Goal: Task Accomplishment & Management: Use online tool/utility

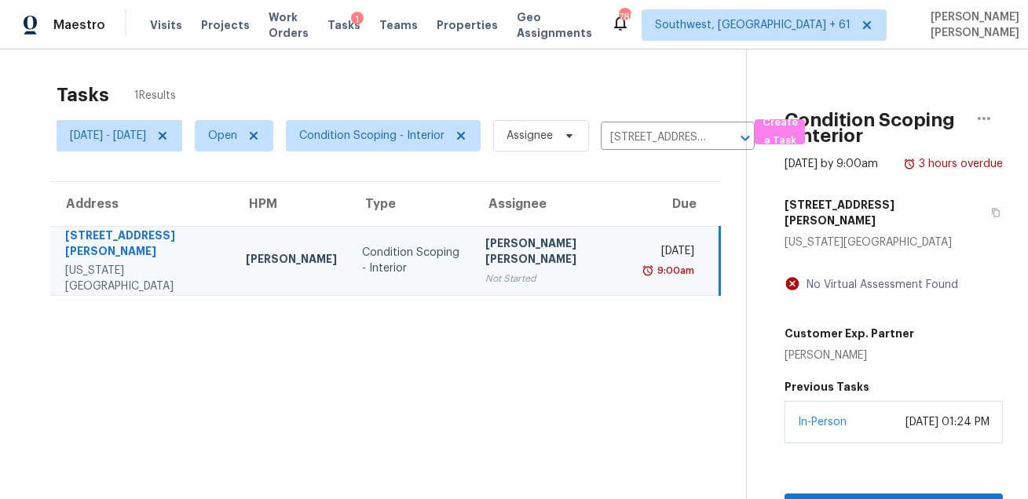
scroll to position [49, 0]
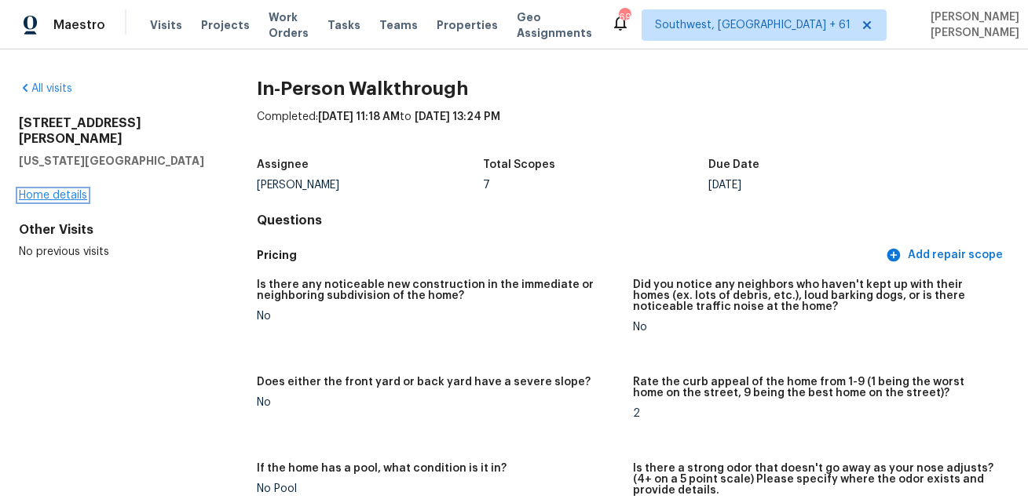
click at [67, 190] on link "Home details" at bounding box center [53, 195] width 68 height 11
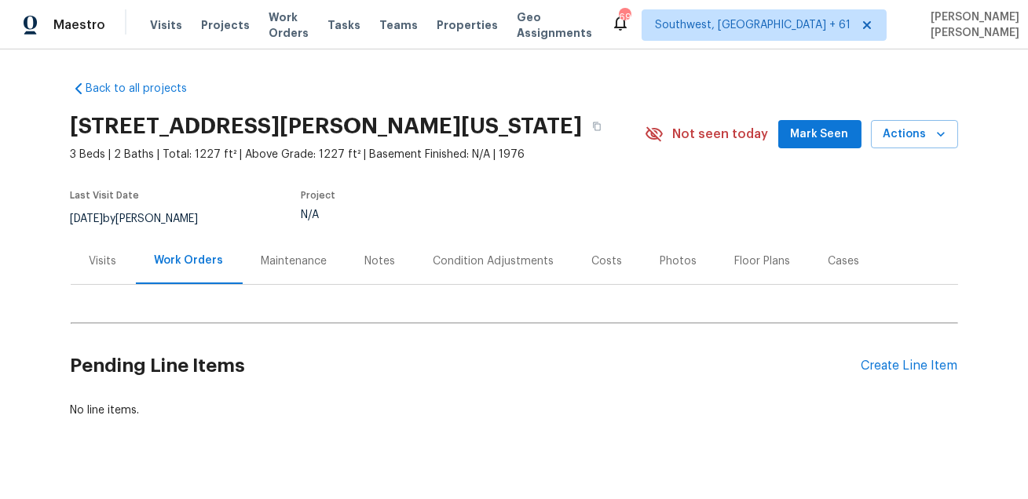
click at [462, 267] on div "Condition Adjustments" at bounding box center [493, 262] width 121 height 16
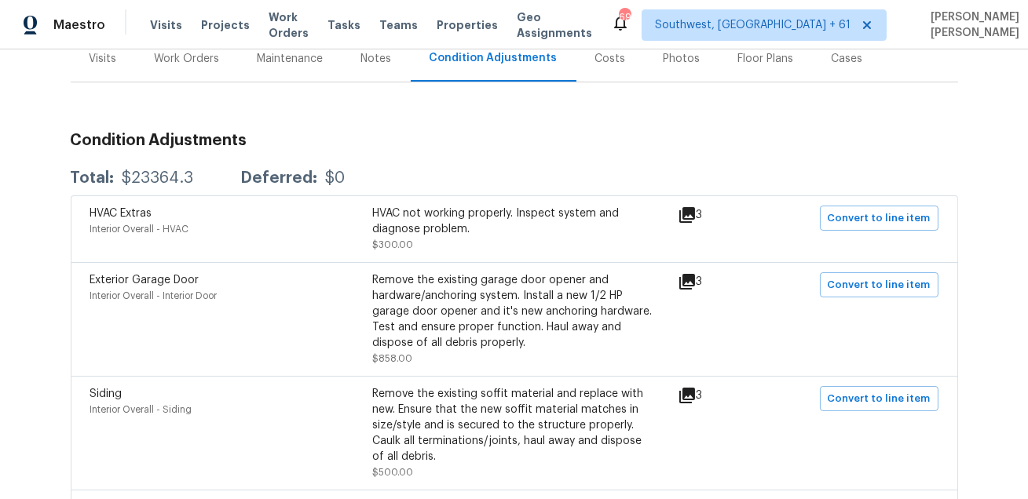
scroll to position [261, 0]
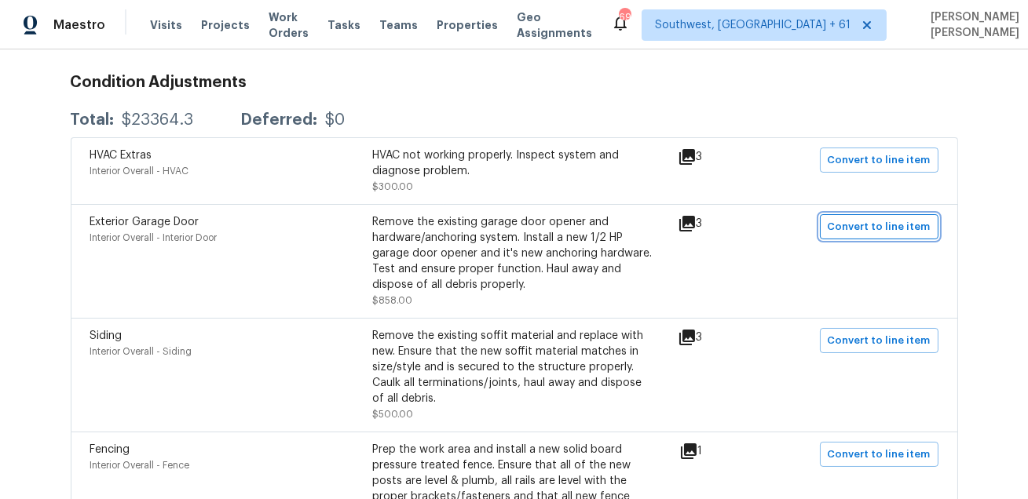
click at [918, 223] on span "Convert to line item" at bounding box center [879, 227] width 103 height 18
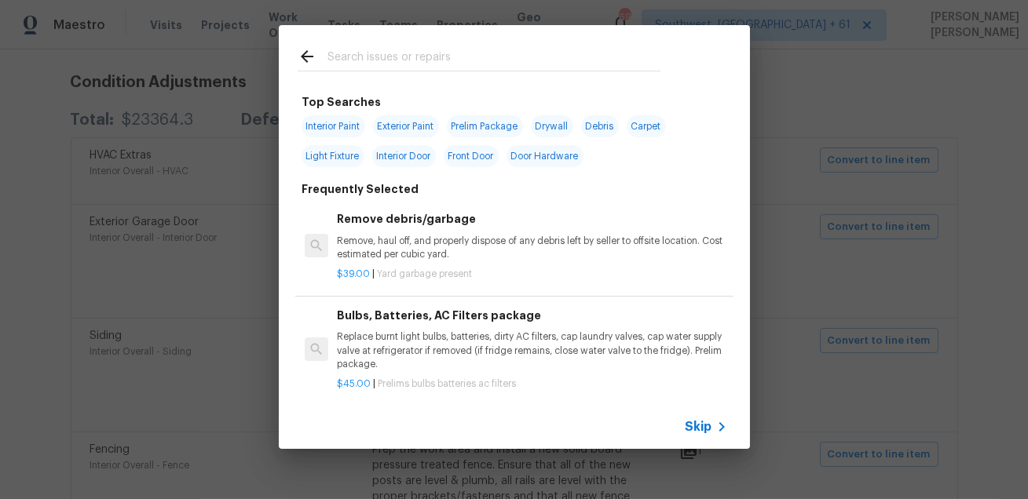
click at [706, 421] on span "Skip" at bounding box center [698, 427] width 27 height 16
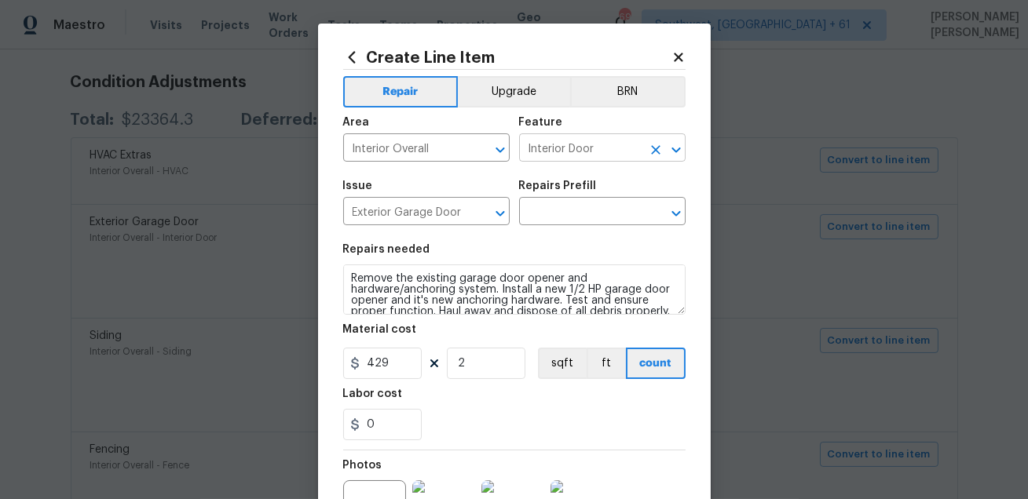
click at [596, 149] on input "Interior Door" at bounding box center [580, 149] width 122 height 24
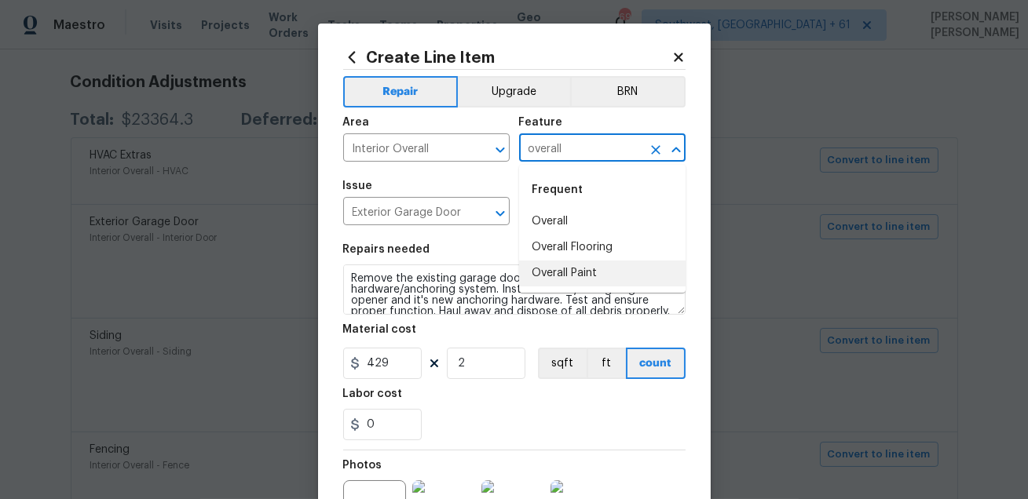
click at [572, 272] on li "Overall Paint" at bounding box center [602, 274] width 166 height 26
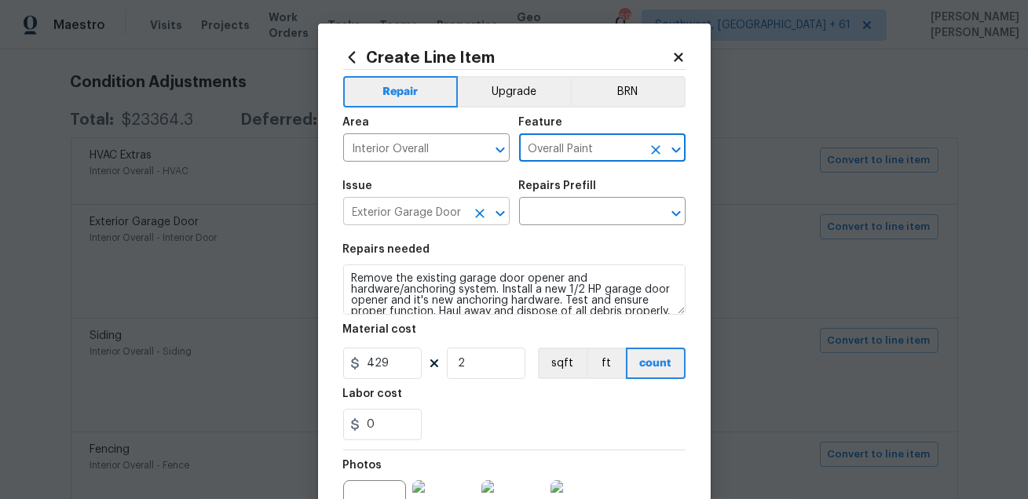
type input "Overall Paint"
click at [454, 216] on input "Exterior Garage Door" at bounding box center [404, 213] width 122 height 24
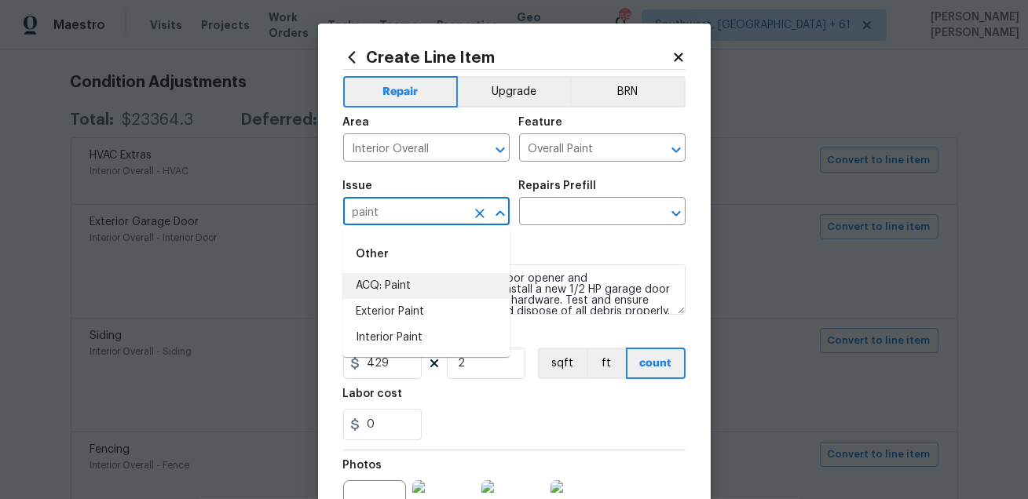
click at [397, 291] on li "ACQ: Paint" at bounding box center [426, 286] width 166 height 26
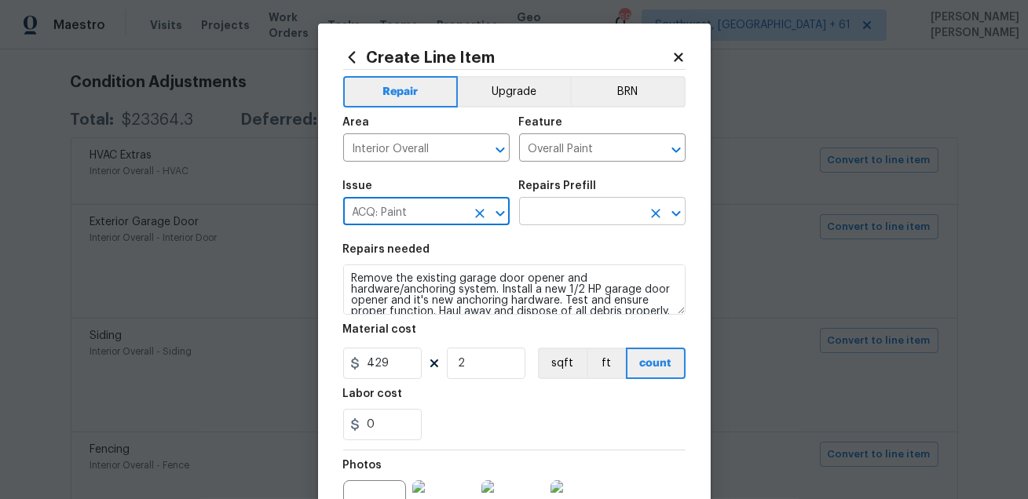
type input "ACQ: Paint"
click at [559, 222] on input "text" at bounding box center [580, 213] width 122 height 24
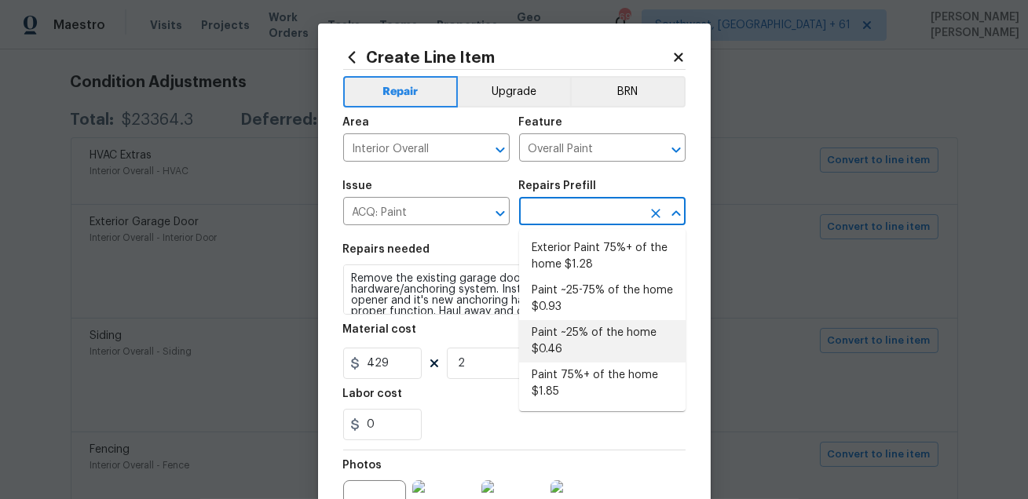
click at [592, 338] on li "Paint ~25% of the home $0.46" at bounding box center [602, 341] width 166 height 42
type input "Acquisition"
type input "Paint ~25% of the home $0.46"
type textarea "Acquisition Scope: ~25% of the home needs interior paint"
type input "0.46"
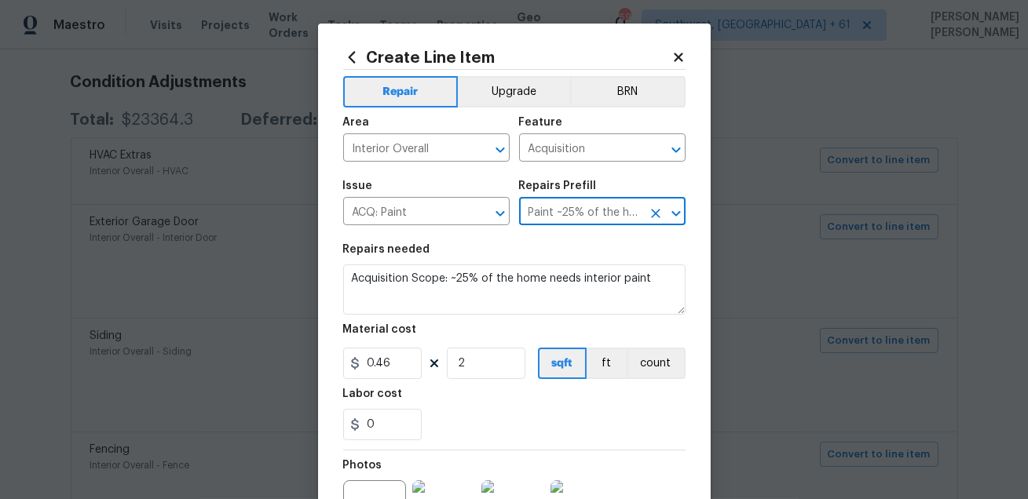
scroll to position [177, 0]
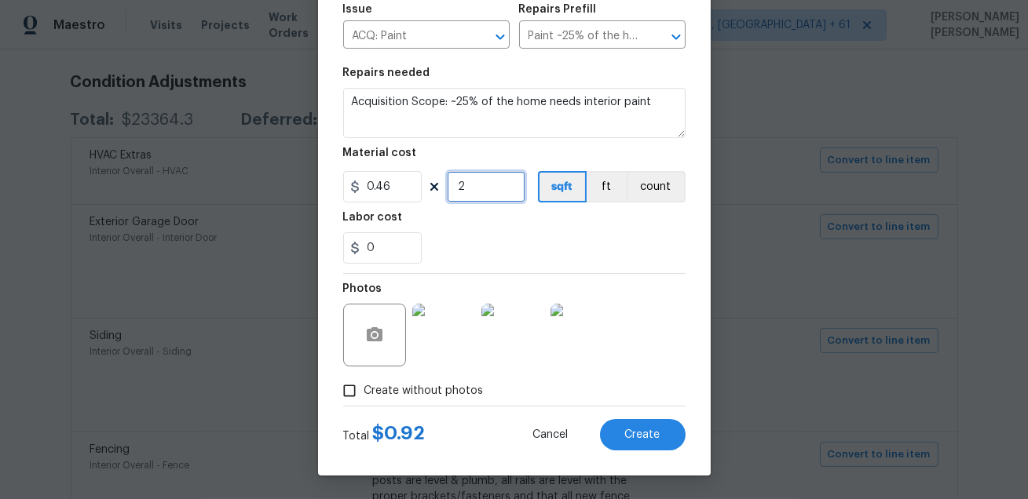
click at [483, 184] on input "2" at bounding box center [486, 186] width 79 height 31
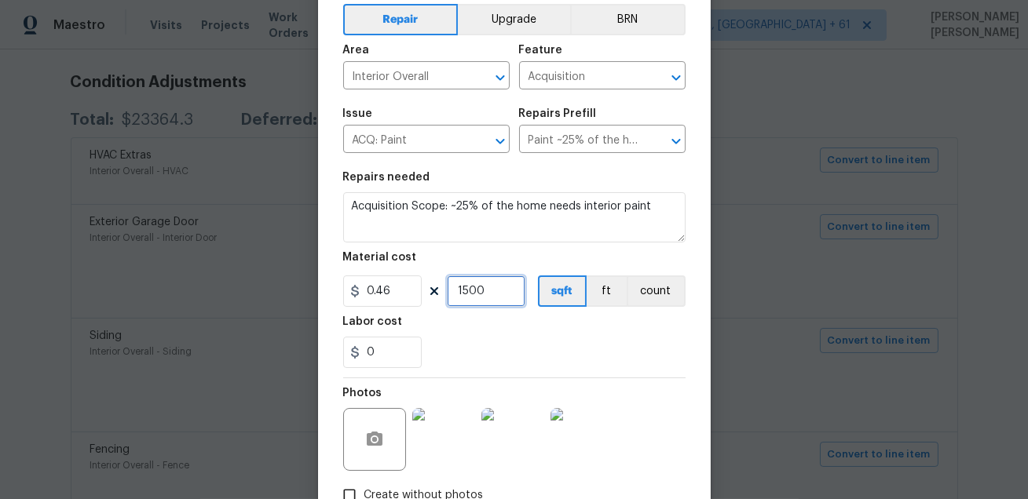
scroll to position [0, 0]
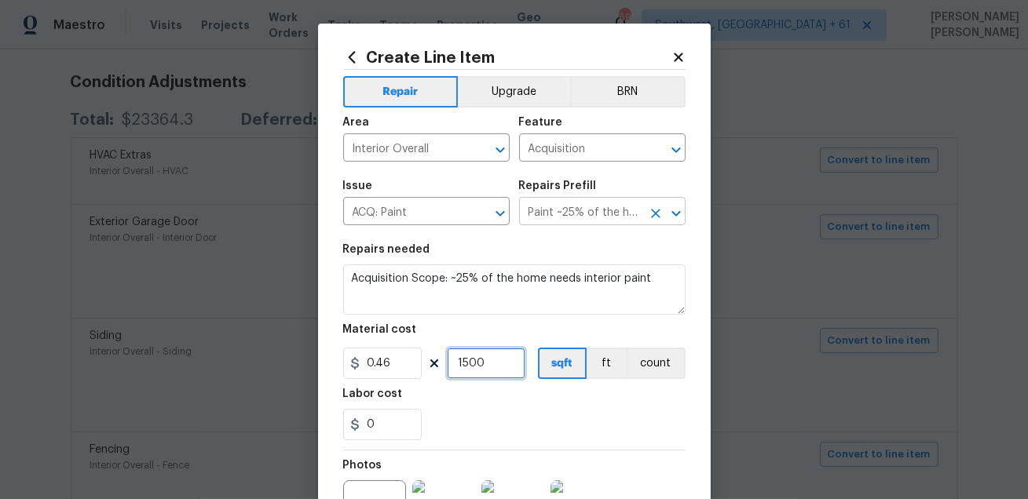
type input "1500"
click at [594, 215] on input "Paint ~25% of the home $0.46" at bounding box center [580, 213] width 122 height 24
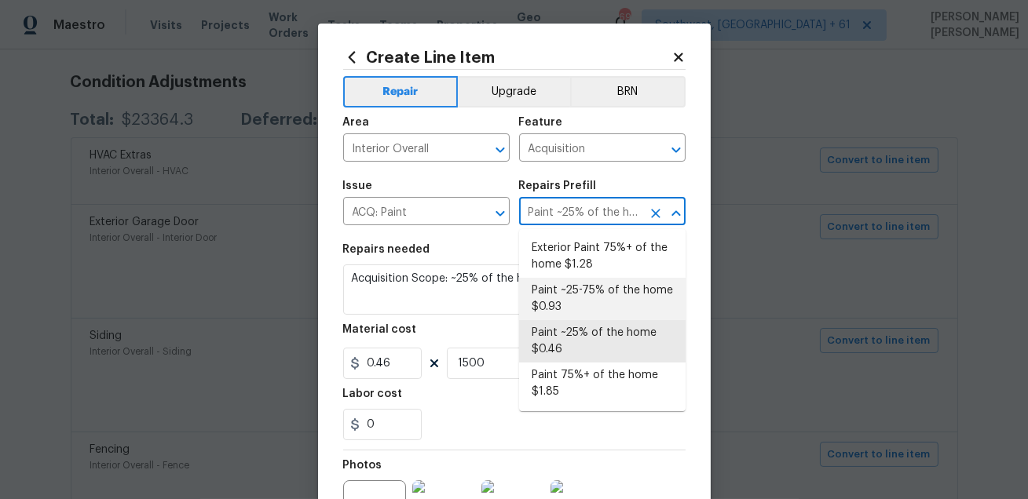
click at [594, 293] on li "Paint ~25-75% of the home $0.93" at bounding box center [602, 299] width 166 height 42
type input "Paint ~25% of the home $0.46"
type textarea "Acquisition Scope: ~25 - 75% of the home needs interior paint"
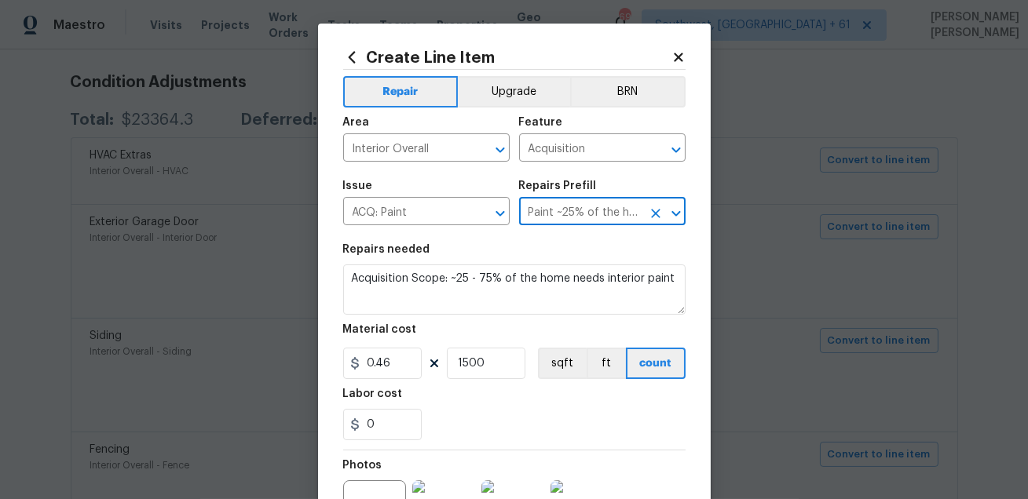
type input "Paint ~25-75% of the home $0.93"
type input "0.93"
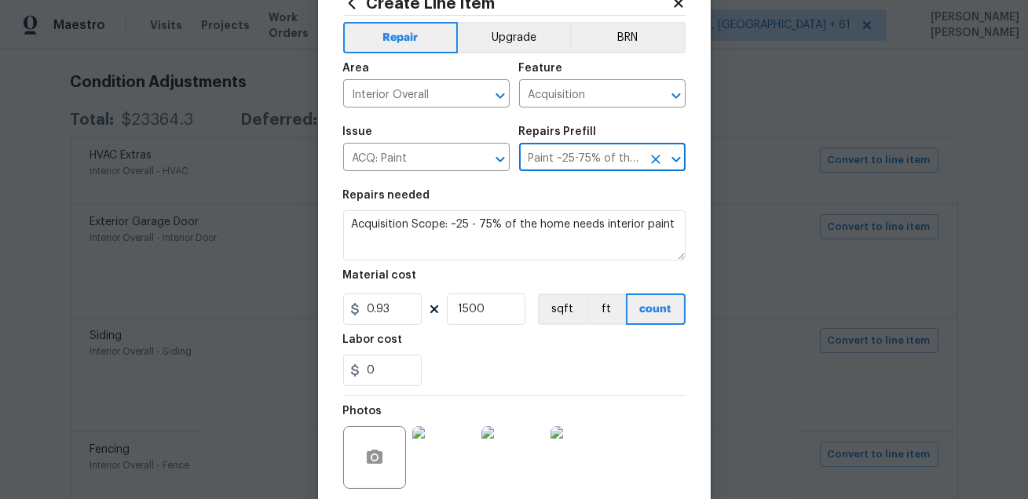
scroll to position [15, 0]
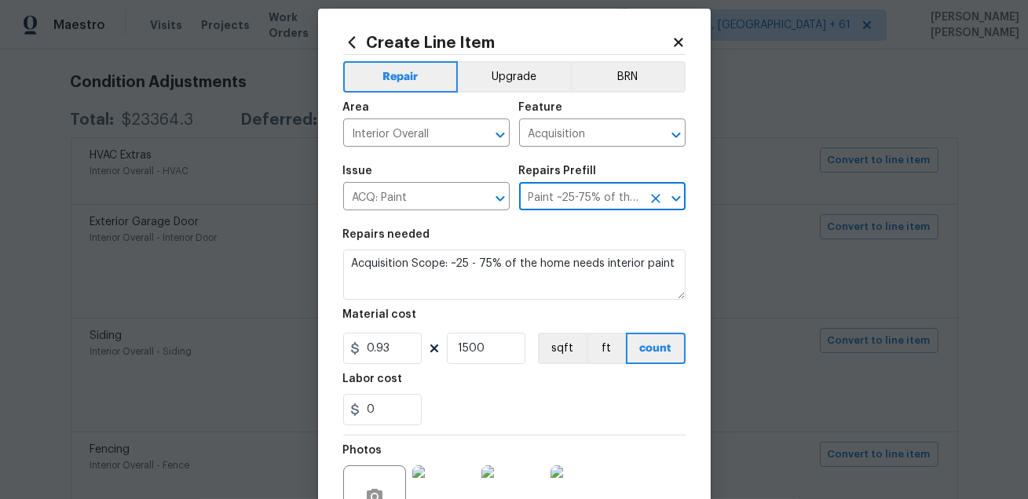
click at [589, 200] on input "Paint ~25-75% of the home $0.93" at bounding box center [580, 198] width 122 height 24
click at [598, 196] on input "Paint ~25-75% of the home $0.93" at bounding box center [580, 198] width 122 height 24
click at [676, 190] on icon "Open" at bounding box center [676, 198] width 19 height 19
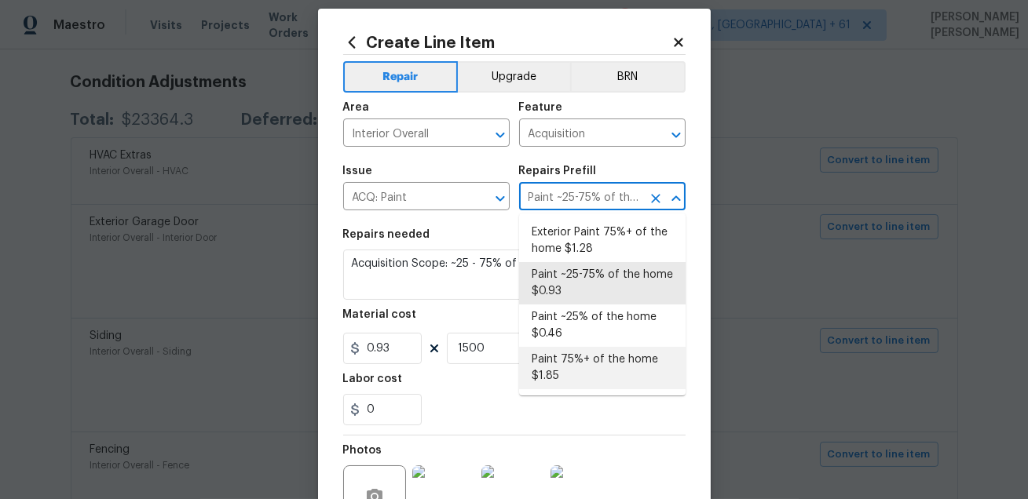
click at [582, 354] on li "Paint 75%+ of the home $1.85" at bounding box center [602, 368] width 166 height 42
type input "Paint 75%+ of the home $1.85"
type textarea "Acquisition Scope: 75%+ of the home will likely require interior paint"
type input "1.85"
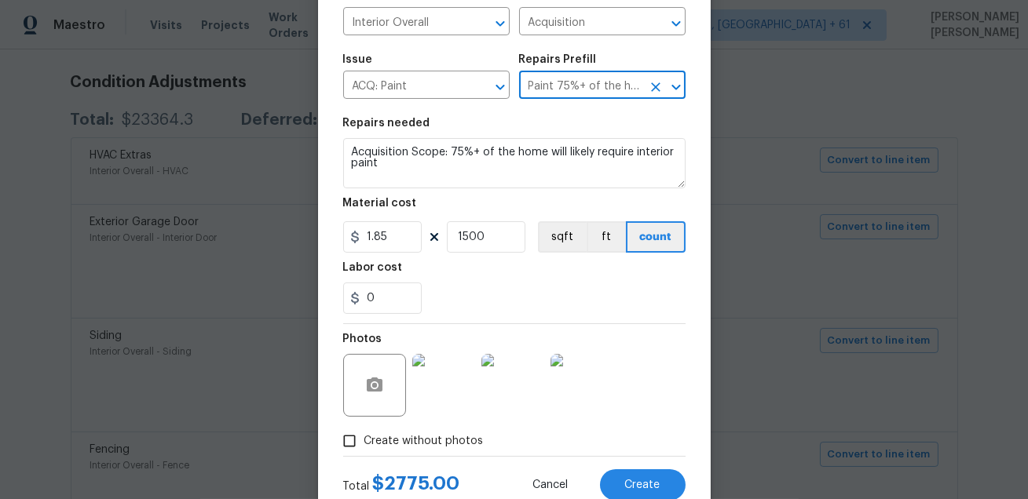
scroll to position [80, 0]
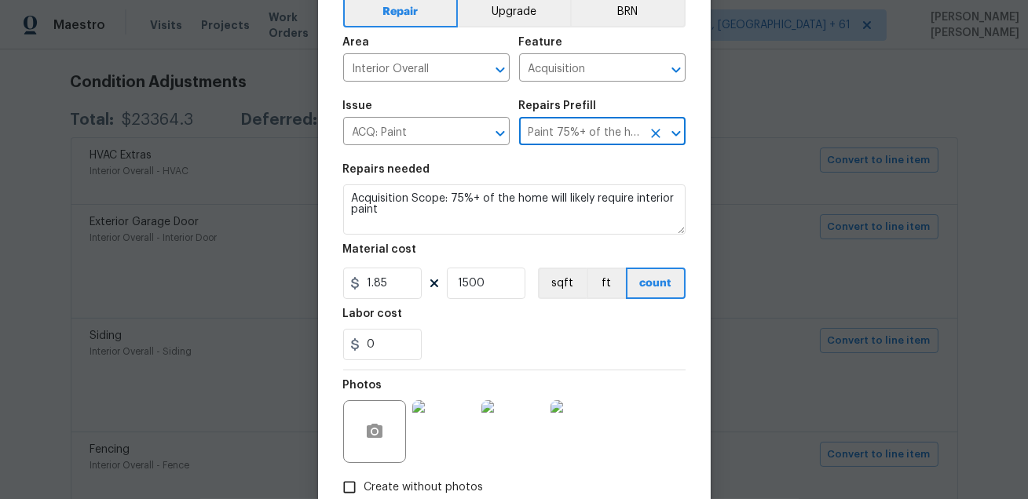
click at [674, 127] on icon "Open" at bounding box center [676, 133] width 19 height 19
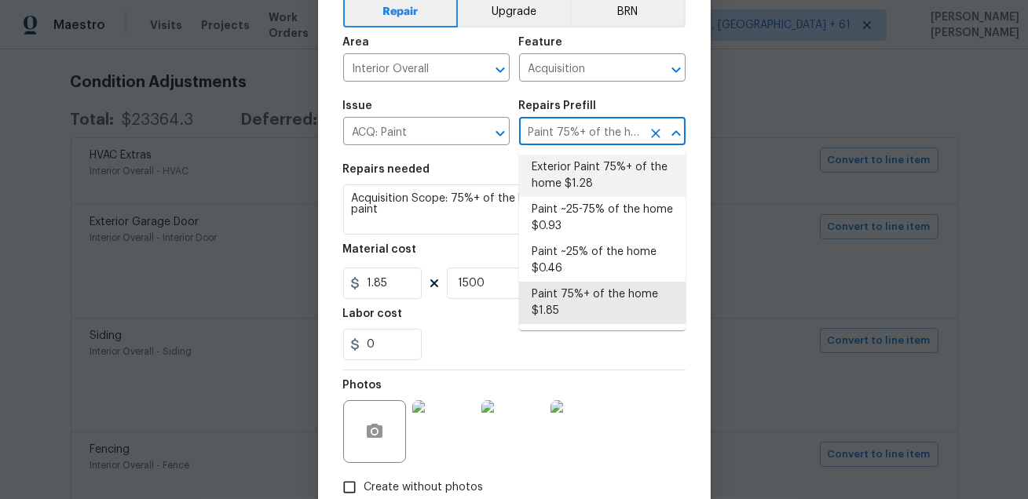
click at [487, 163] on section "Repairs needed Acquisition Scope: 75%+ of the home will likely require interior…" at bounding box center [514, 262] width 342 height 215
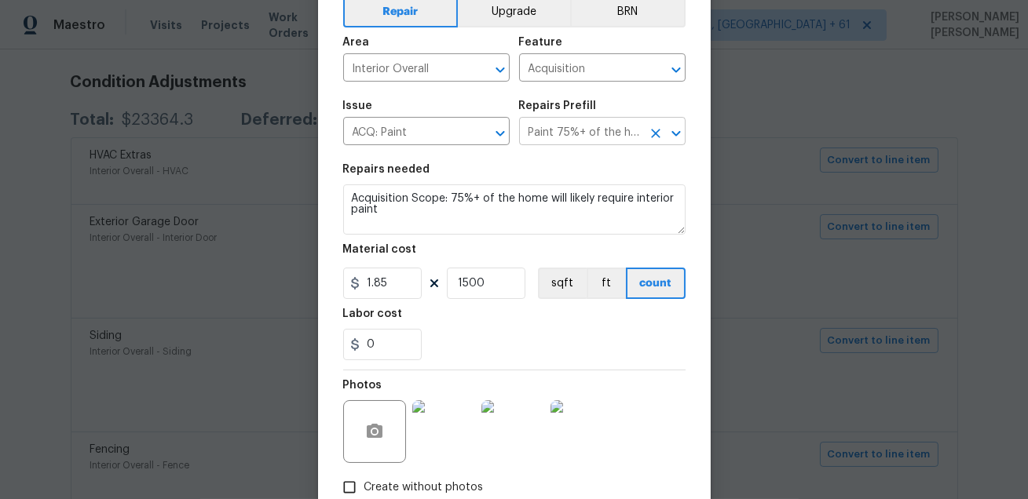
click at [556, 138] on input "Paint 75%+ of the home $1.85" at bounding box center [580, 133] width 122 height 24
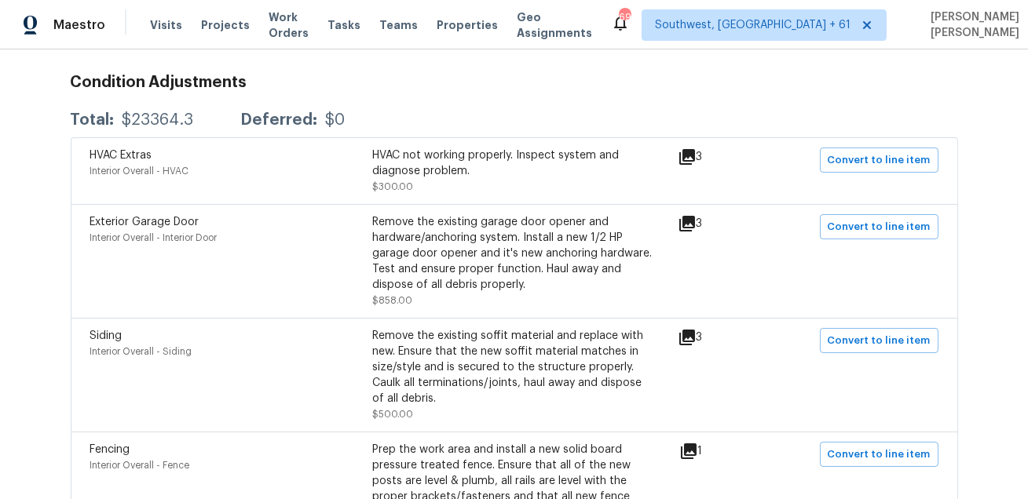
click at [649, 80] on h3 "Condition Adjustments" at bounding box center [514, 83] width 887 height 16
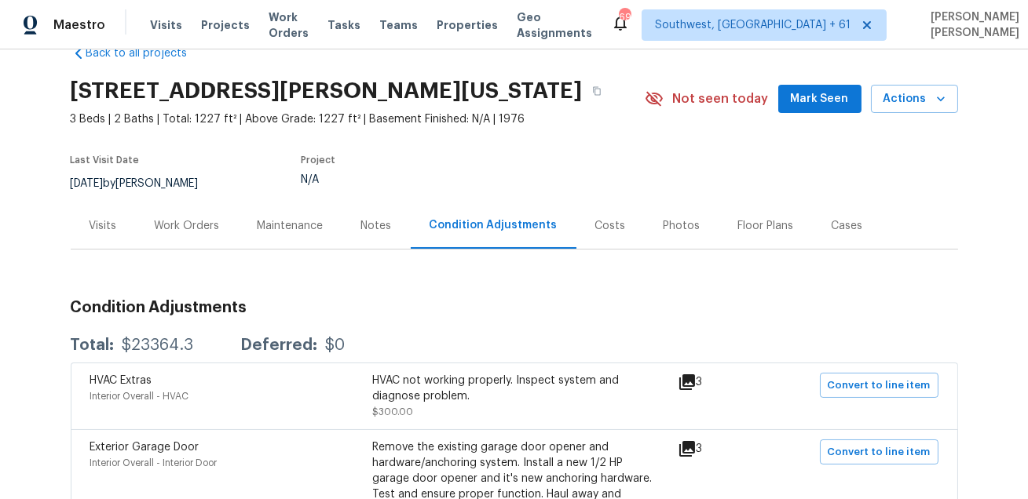
scroll to position [0, 0]
